Goal: Task Accomplishment & Management: Manage account settings

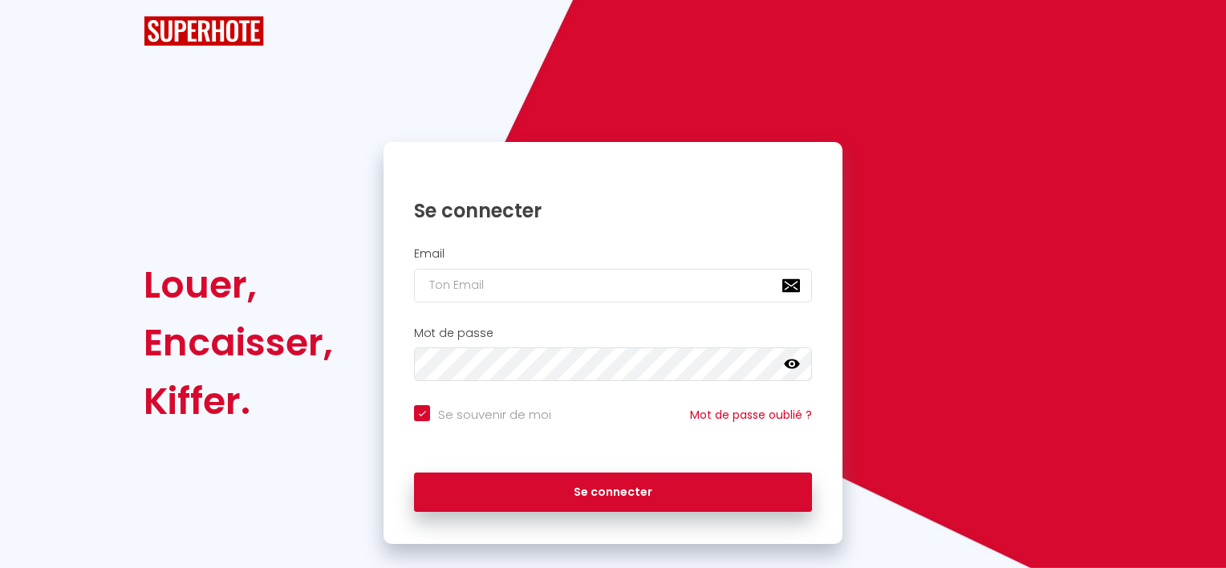
checkbox input "true"
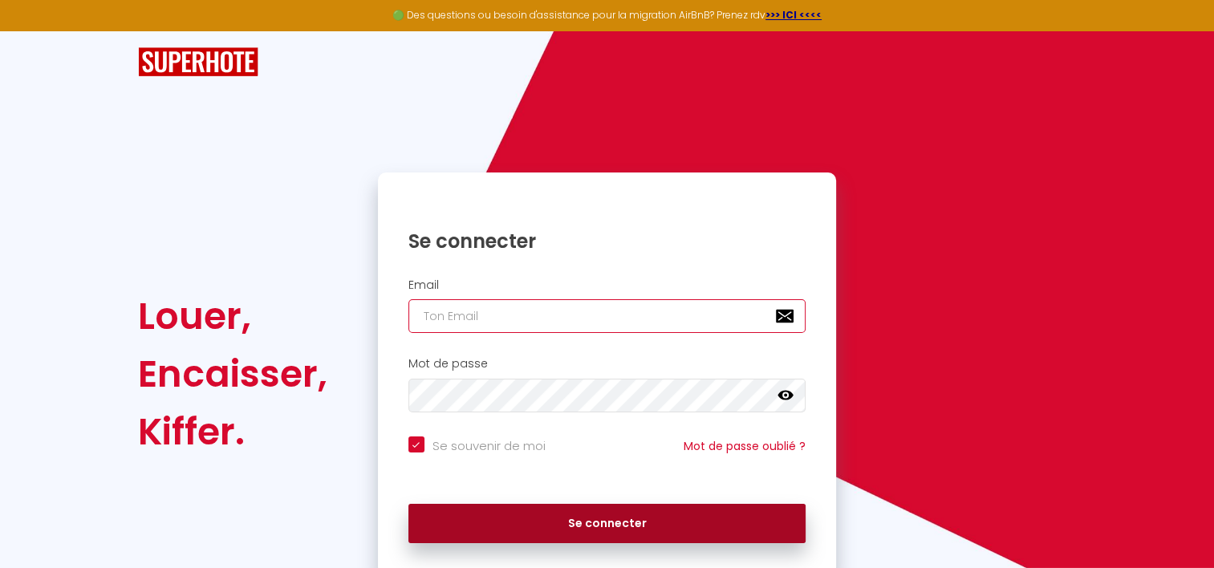
type input "[EMAIL_ADDRESS][DOMAIN_NAME]"
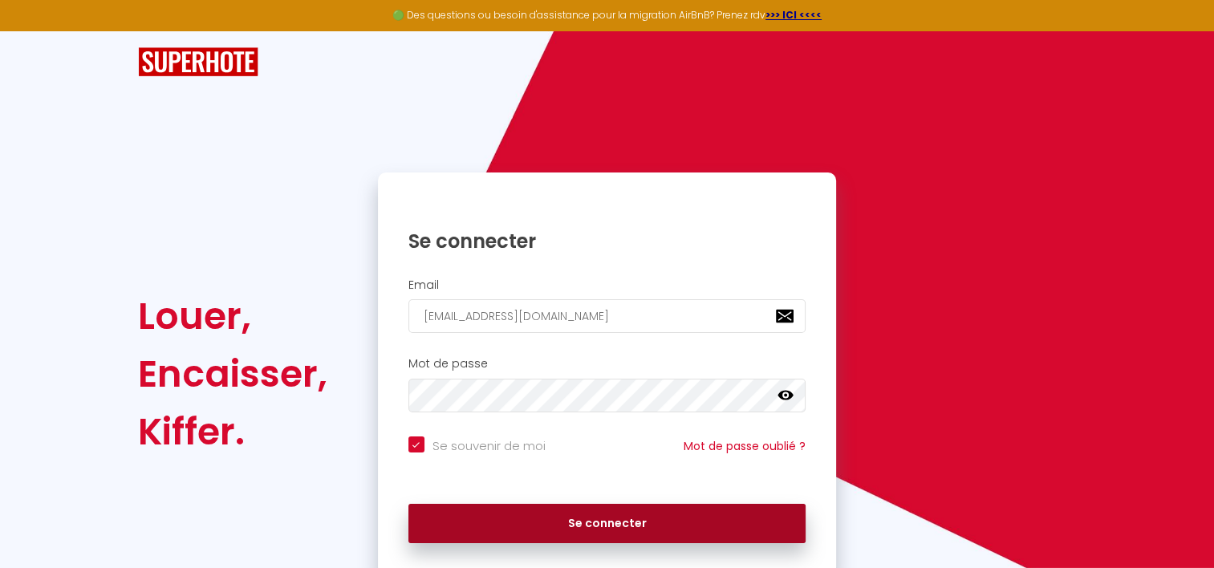
click at [489, 510] on button "Se connecter" at bounding box center [607, 524] width 398 height 40
checkbox input "true"
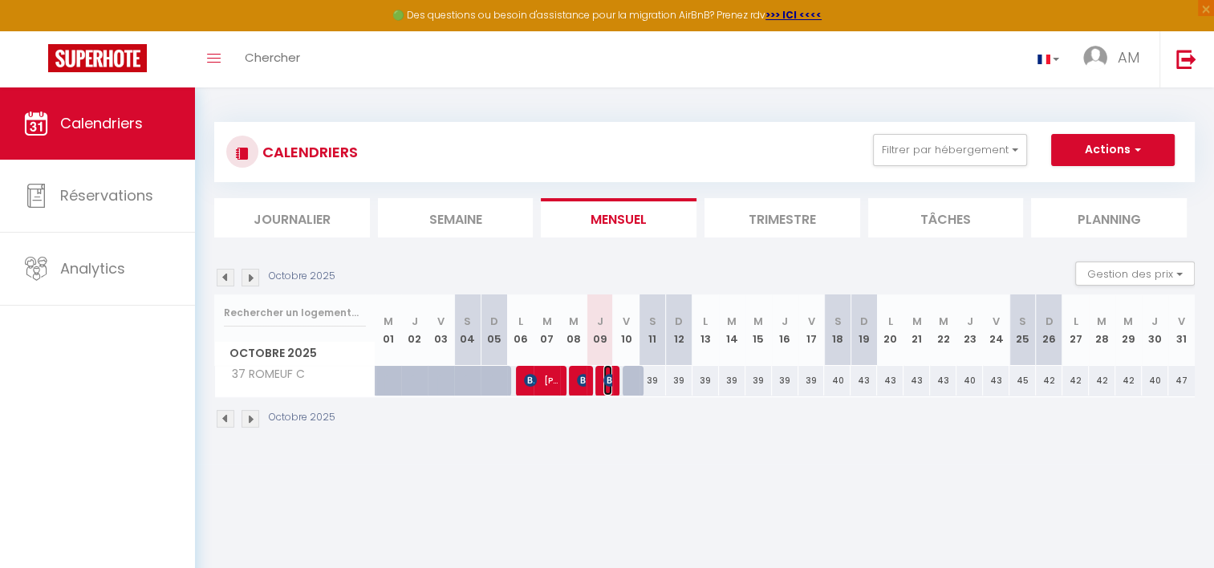
click at [611, 385] on img at bounding box center [609, 380] width 13 height 13
select select "OK"
select select "0"
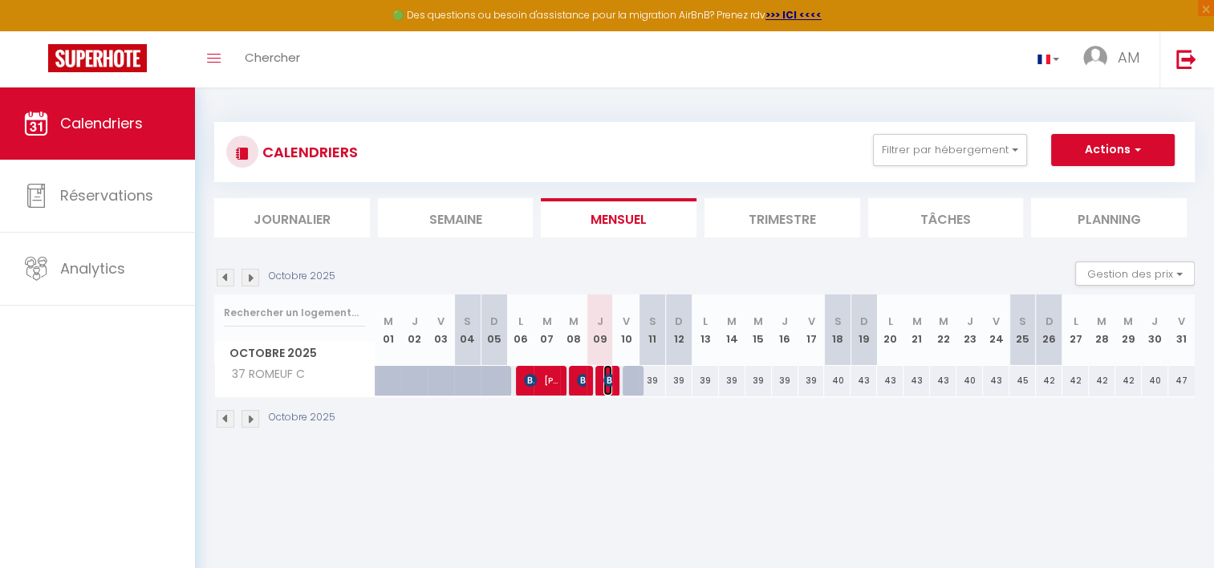
select select "1"
select select
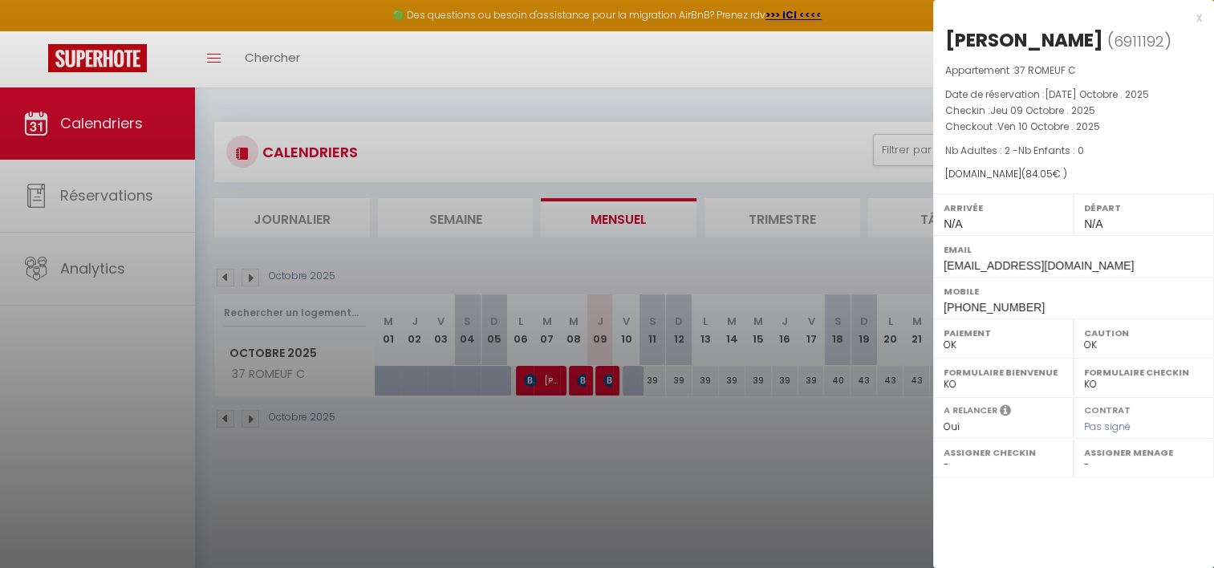
click at [661, 505] on div at bounding box center [607, 284] width 1214 height 568
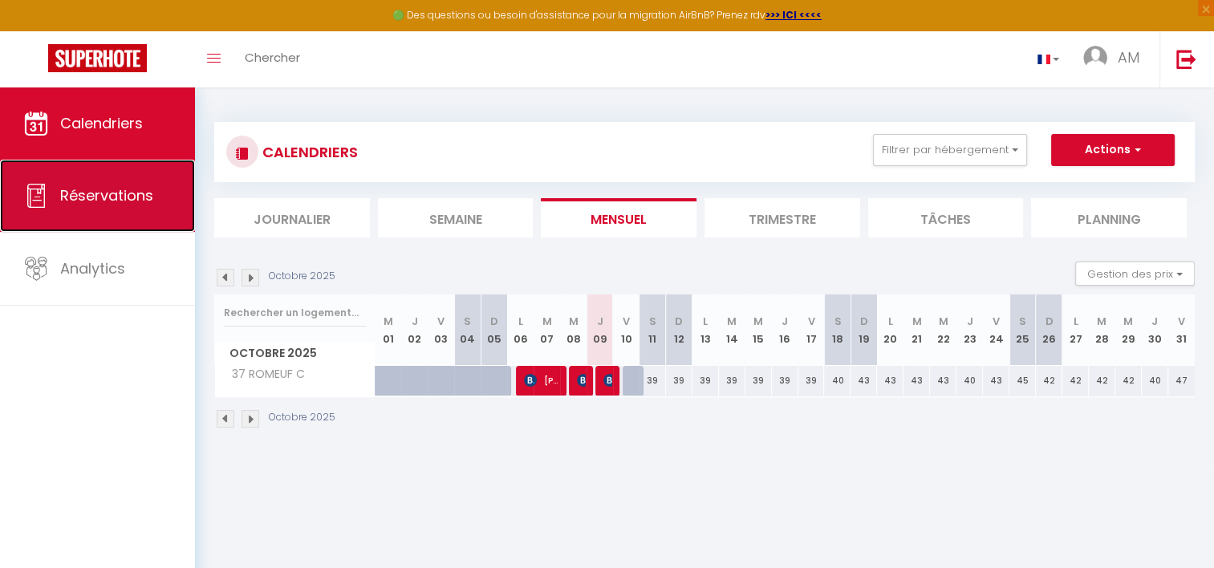
click at [80, 205] on span "Réservations" at bounding box center [106, 195] width 93 height 20
select select "not_cancelled"
